Goal: Navigation & Orientation: Find specific page/section

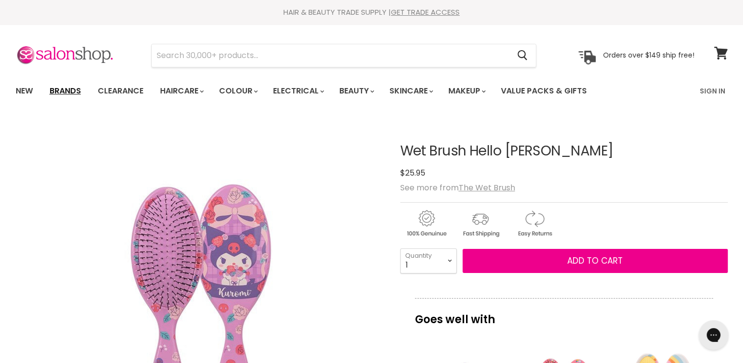
click at [60, 92] on link "Brands" at bounding box center [65, 91] width 46 height 21
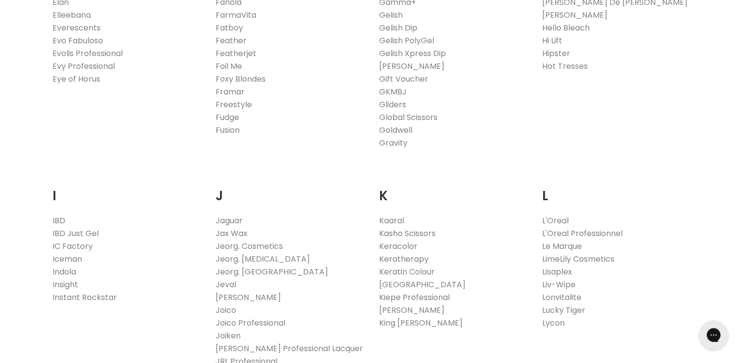
scroll to position [705, 0]
